Goal: Check status: Check status

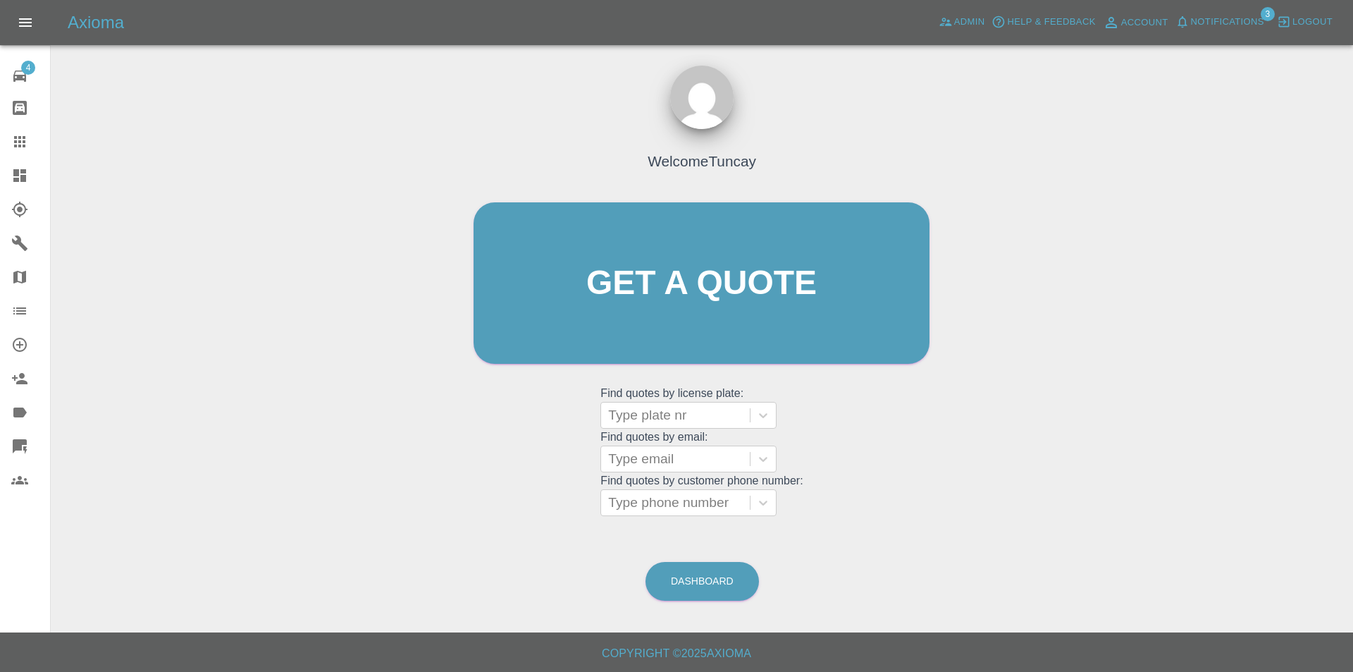
click at [947, 39] on div "Axioma Admin Help & Feedback Account Notifications 3 Logout" at bounding box center [676, 22] width 1353 height 45
click at [961, 23] on span "Admin" at bounding box center [969, 22] width 31 height 16
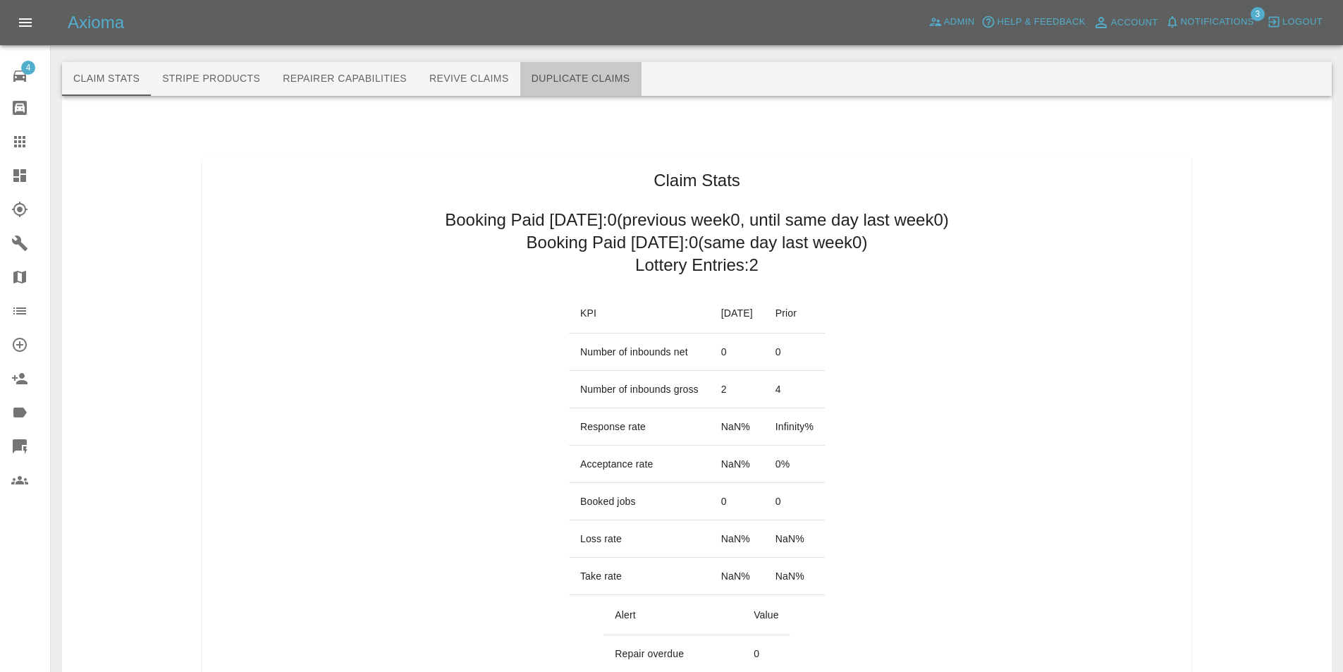
click at [619, 82] on button "Duplicate Claims" at bounding box center [580, 79] width 121 height 34
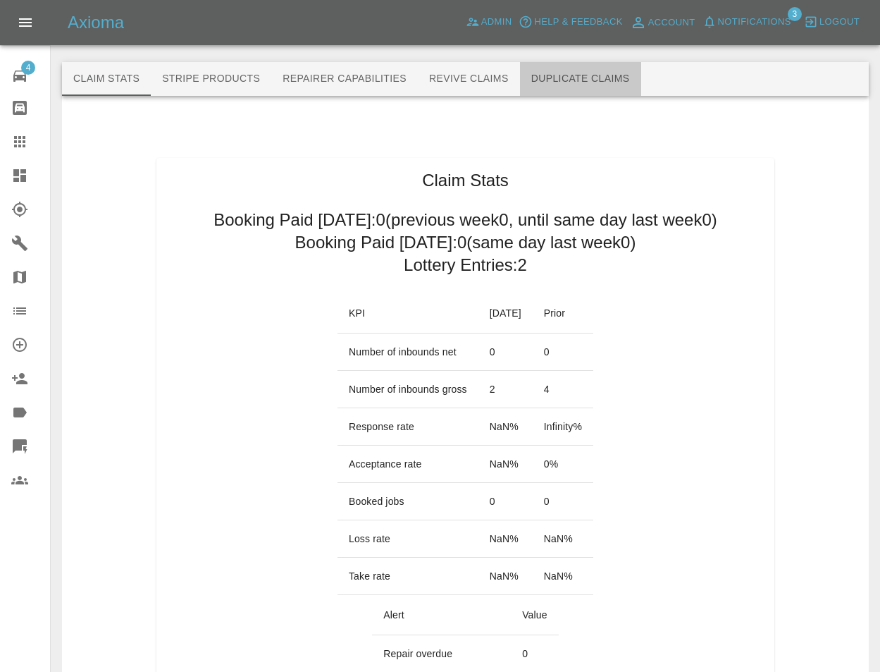
click at [565, 85] on button "Duplicate Claims" at bounding box center [580, 79] width 121 height 34
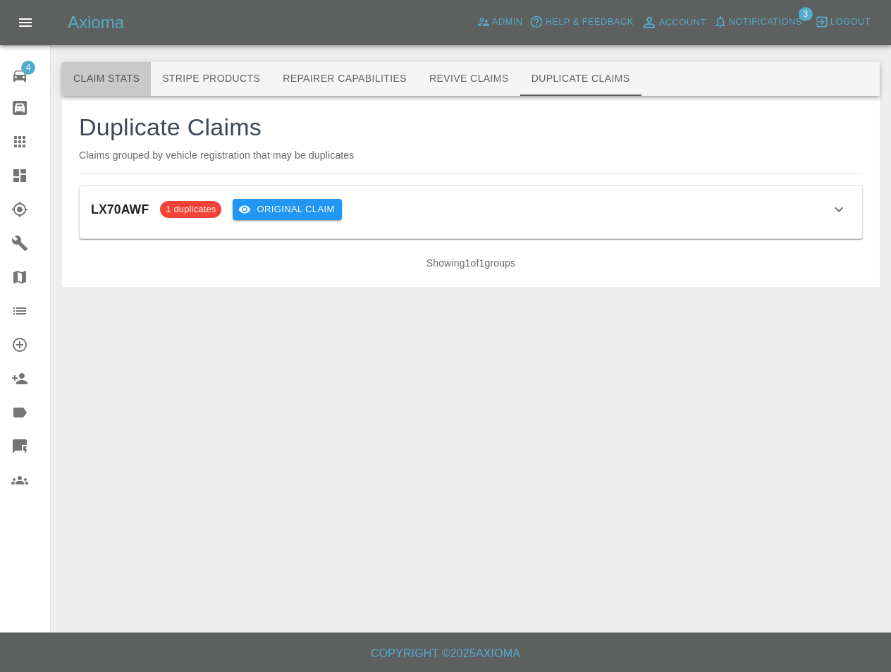
click at [94, 80] on button "Claim Stats" at bounding box center [106, 79] width 89 height 34
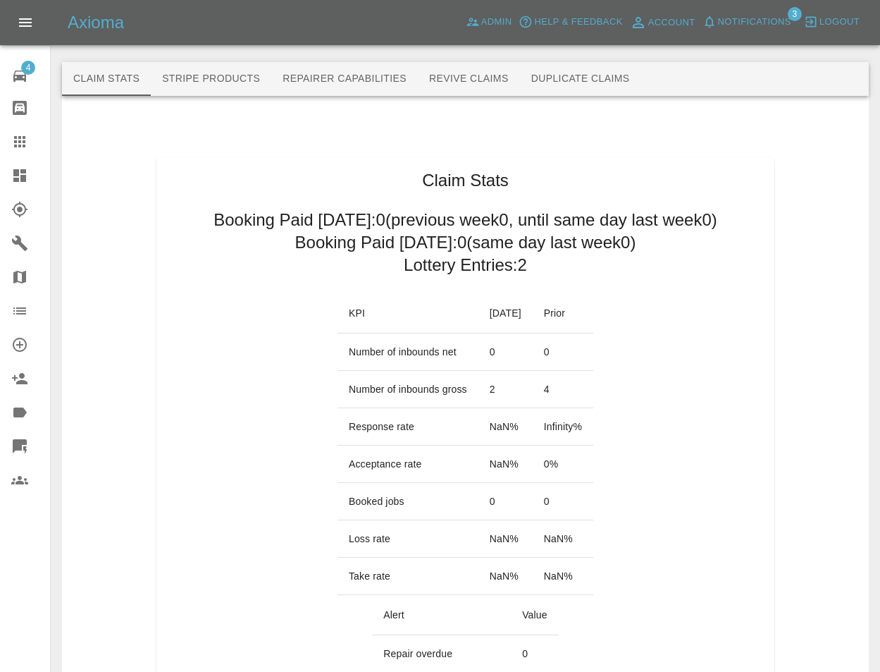
click at [567, 63] on button "Duplicate Claims" at bounding box center [580, 79] width 121 height 34
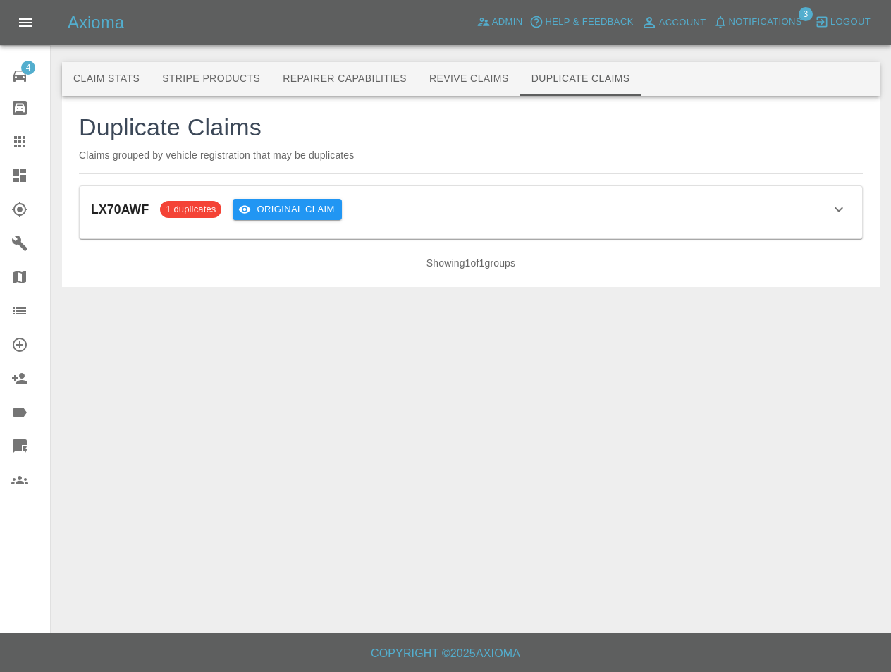
click at [537, 220] on div "LX70AWF 1 duplicates Original Claim" at bounding box center [471, 209] width 760 height 24
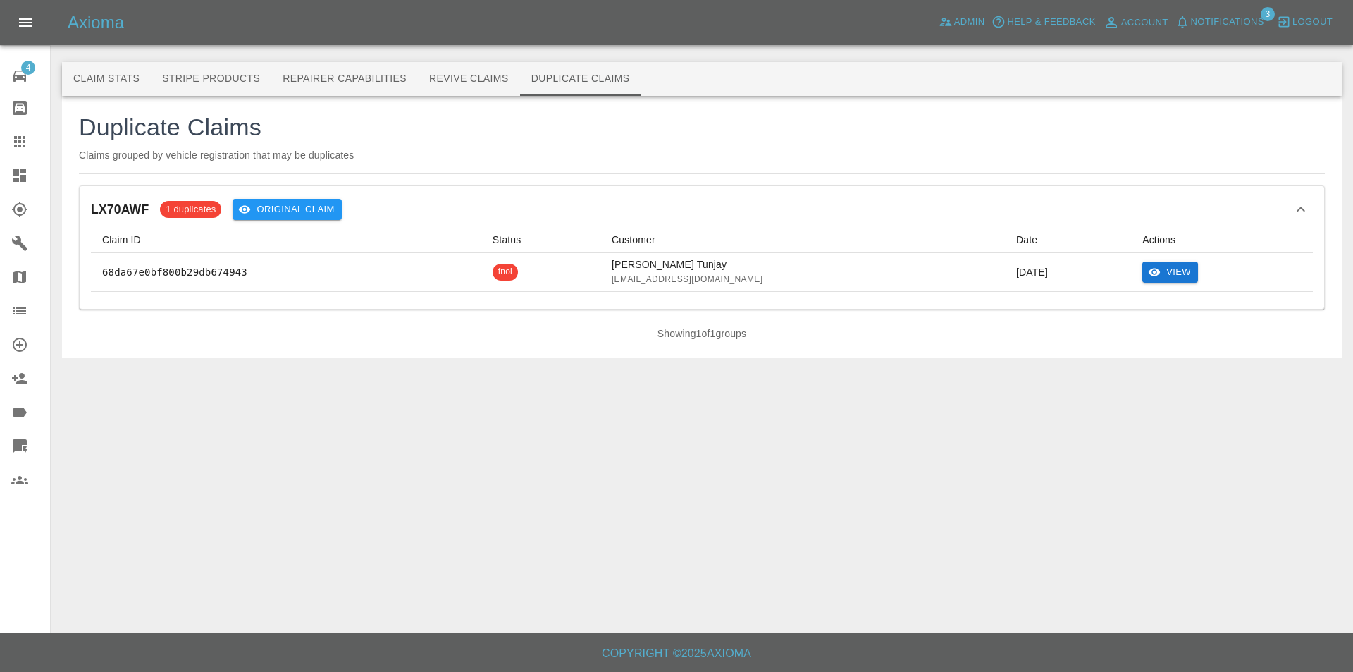
click at [880, 281] on button "View" at bounding box center [1170, 272] width 56 height 22
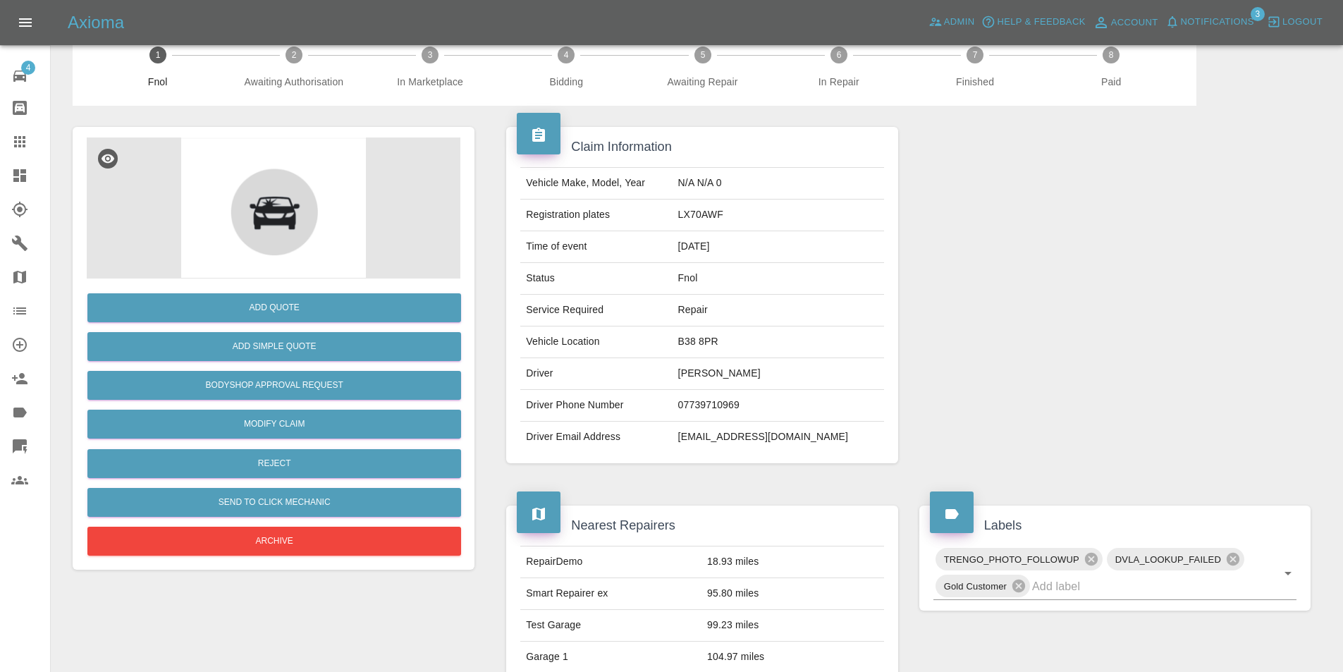
scroll to position [352, 0]
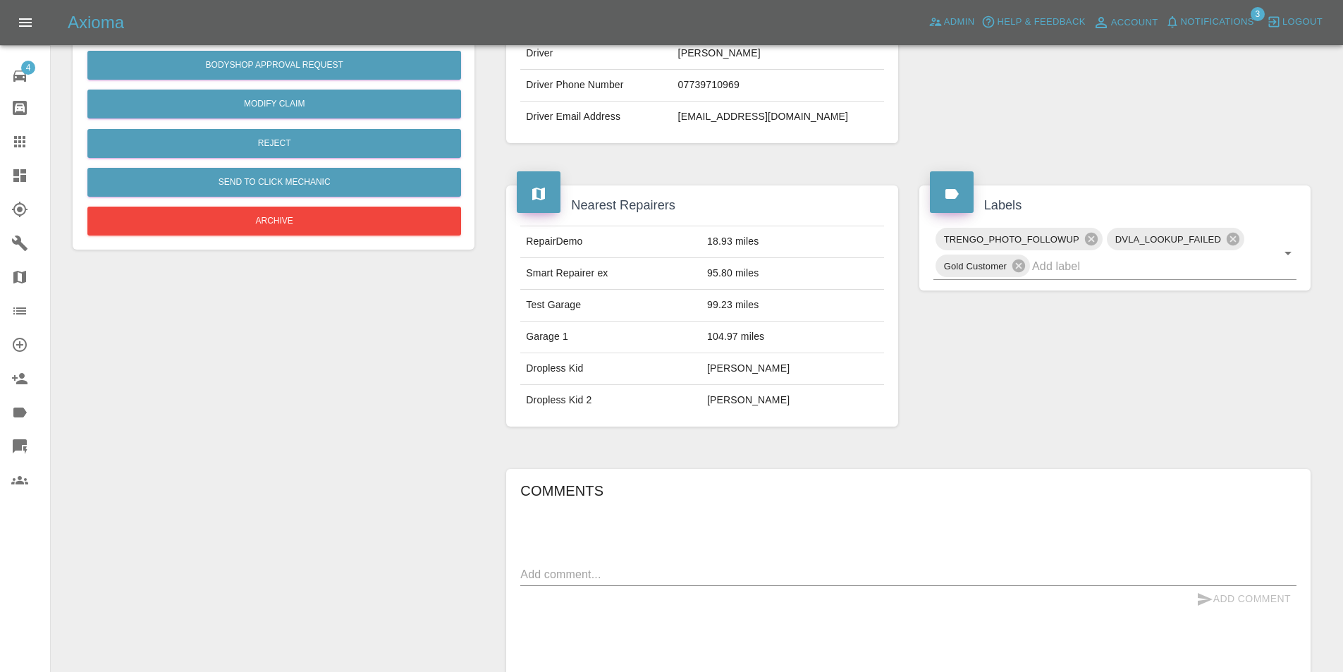
drag, startPoint x: 690, startPoint y: 454, endPoint x: 691, endPoint y: 446, distance: 7.9
click at [691, 446] on div "Nearest Repairers RepairDemo 18.93 miles Smart Repairer ex 95.80 miles Test Gar…" at bounding box center [701, 305] width 412 height 283
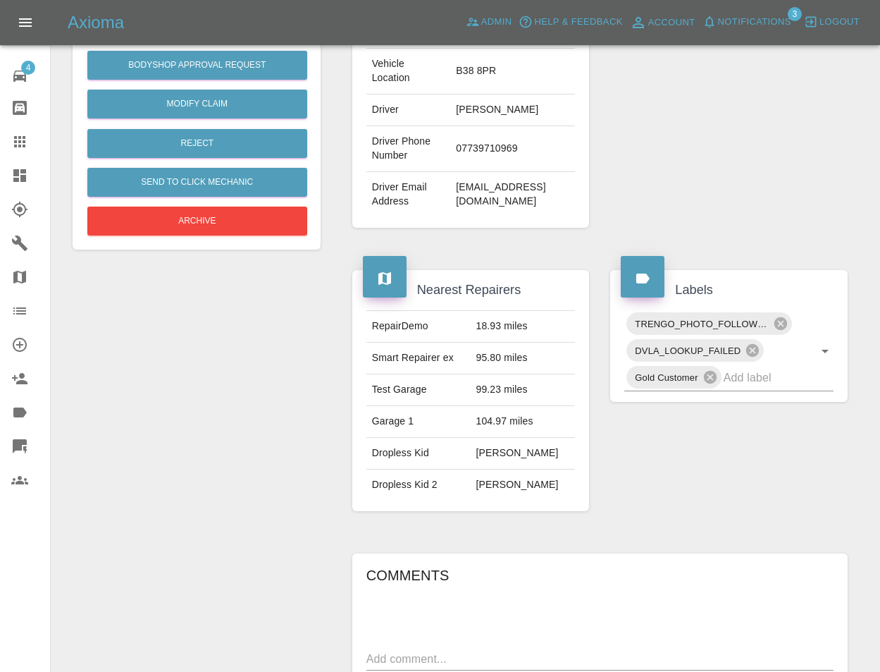
scroll to position [226, 0]
